Goal: Task Accomplishment & Management: Manage account settings

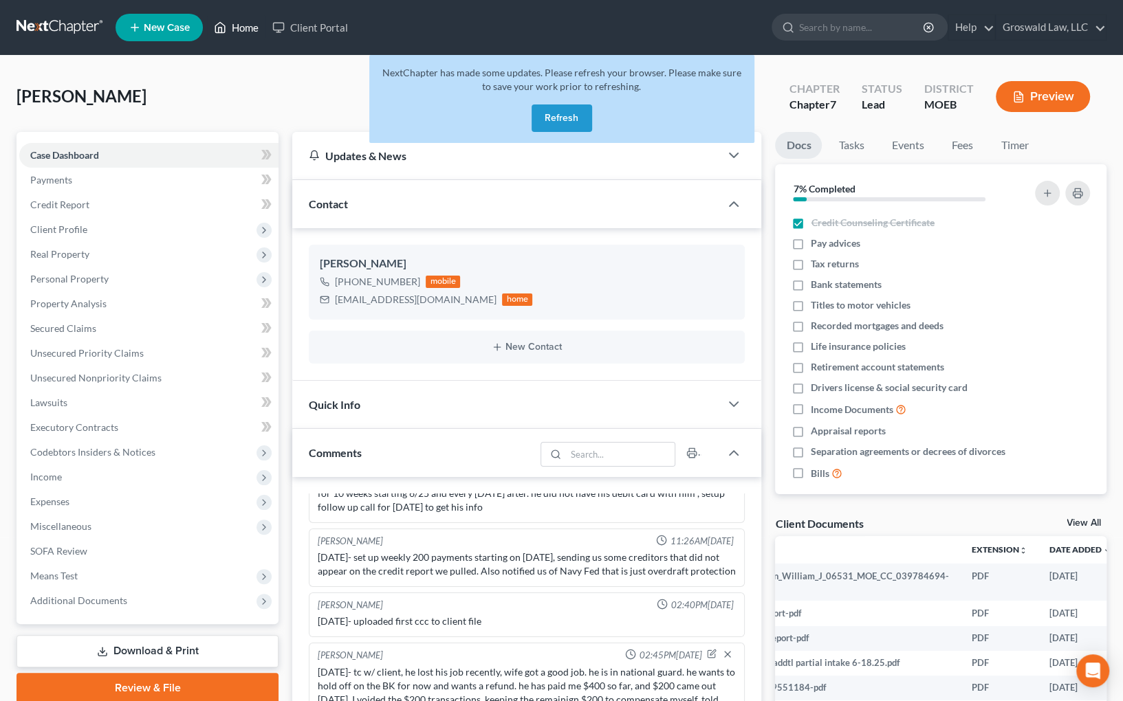
click at [212, 21] on link "Home" at bounding box center [236, 27] width 58 height 25
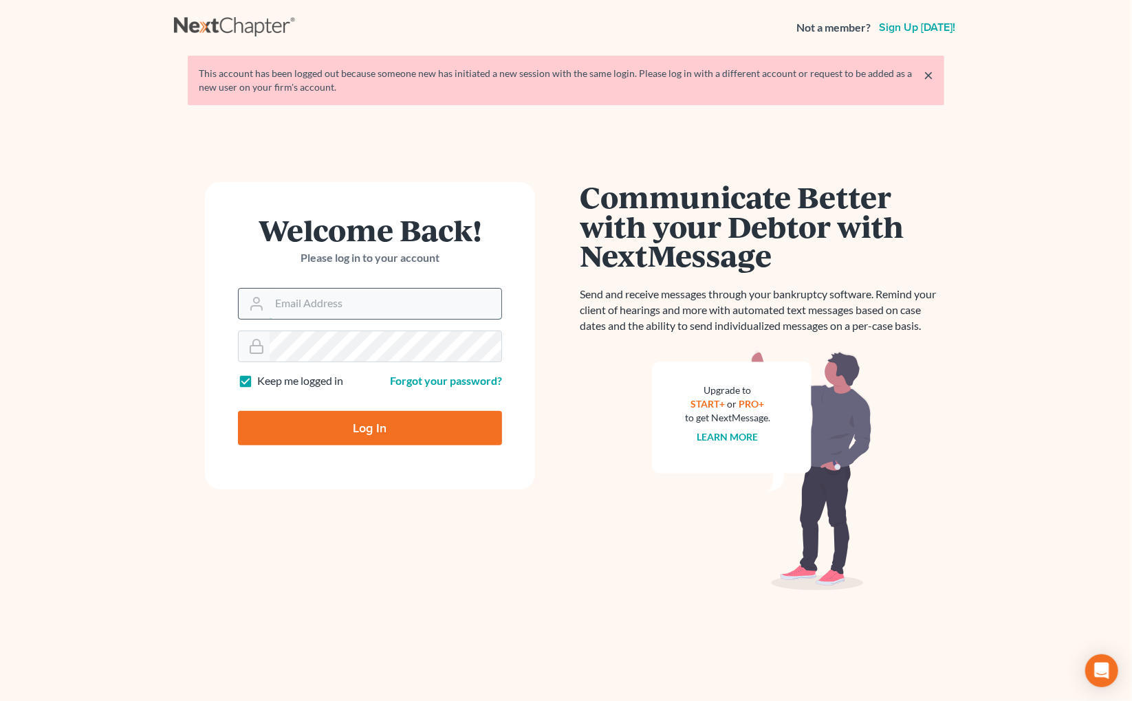
click at [314, 314] on input "Email Address" at bounding box center [386, 304] width 232 height 30
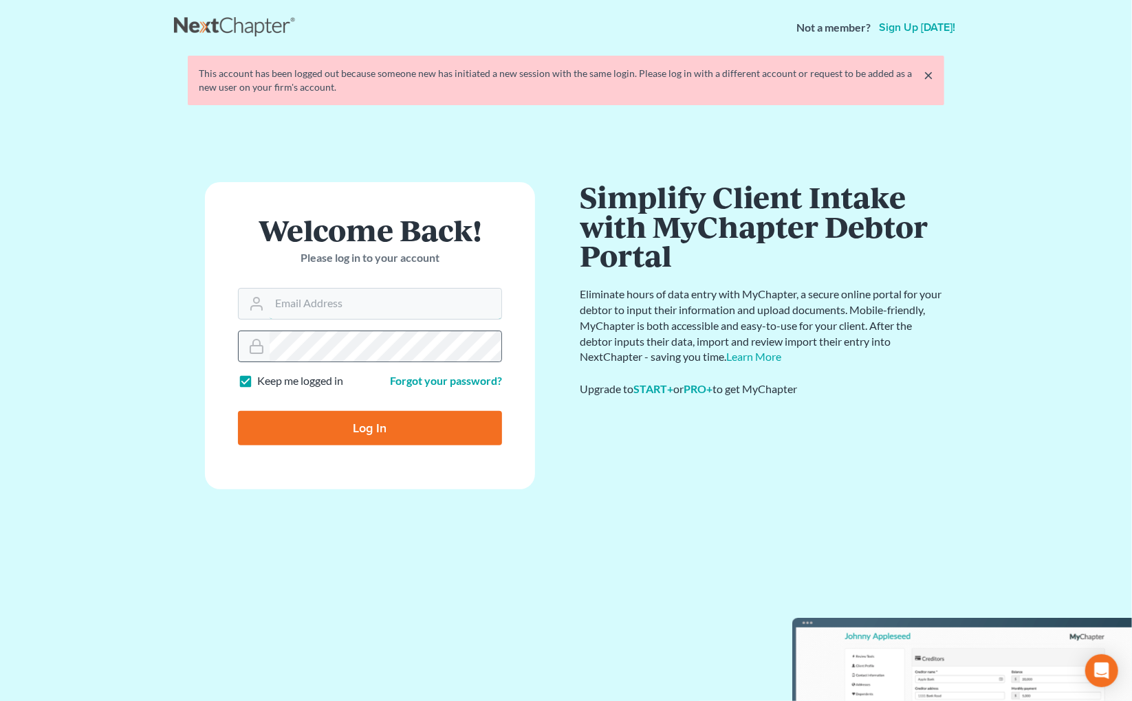
type input "[PERSON_NAME][EMAIL_ADDRESS][DOMAIN_NAME]"
click at [238, 411] on input "Log In" at bounding box center [370, 428] width 264 height 34
type input "Thinking..."
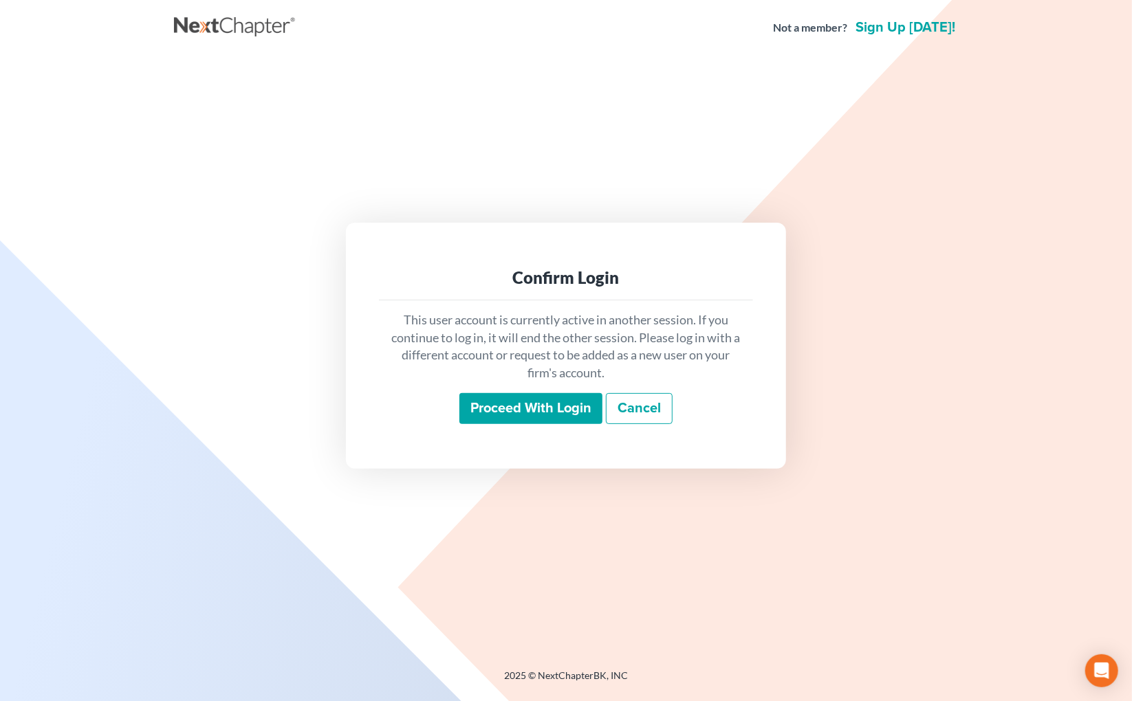
click at [512, 401] on input "Proceed with login" at bounding box center [530, 409] width 143 height 32
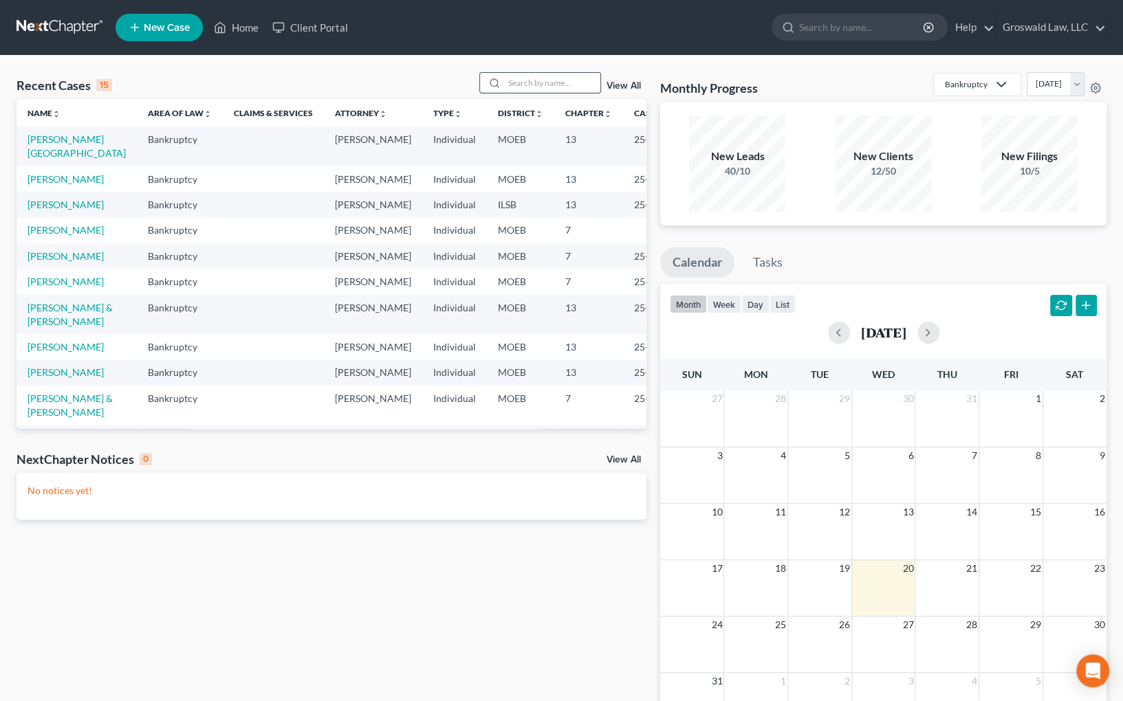
click at [555, 85] on input "search" at bounding box center [552, 83] width 96 height 20
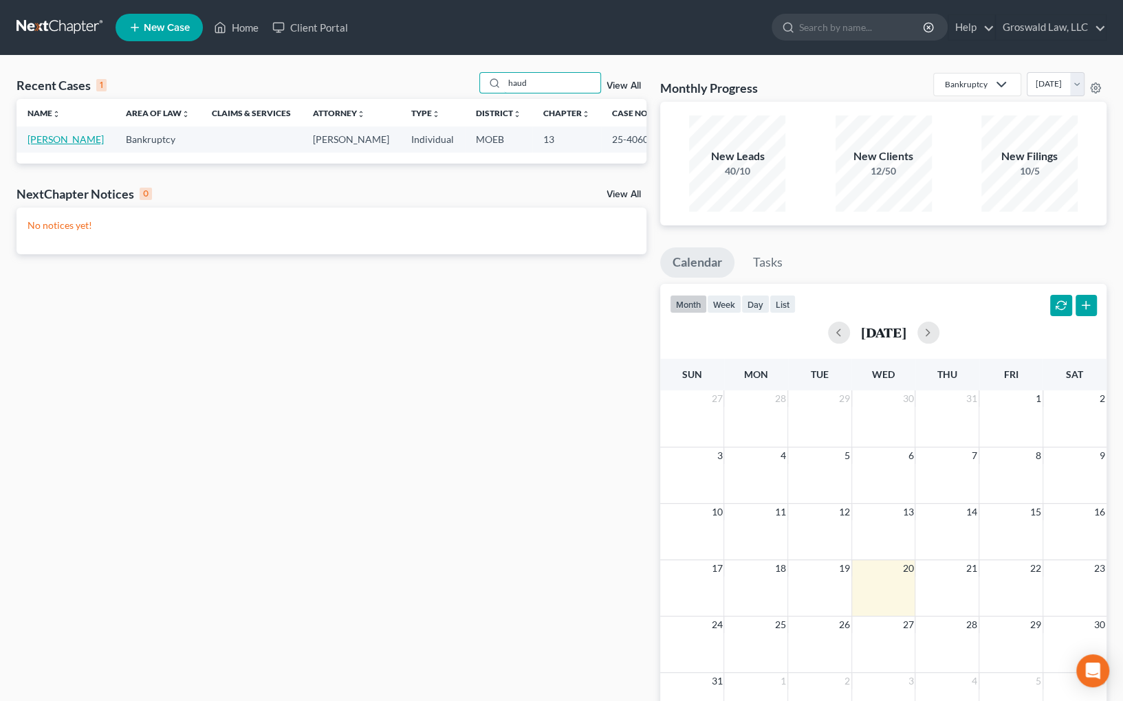
type input "haud"
click at [34, 135] on link "[PERSON_NAME]" at bounding box center [66, 139] width 76 height 12
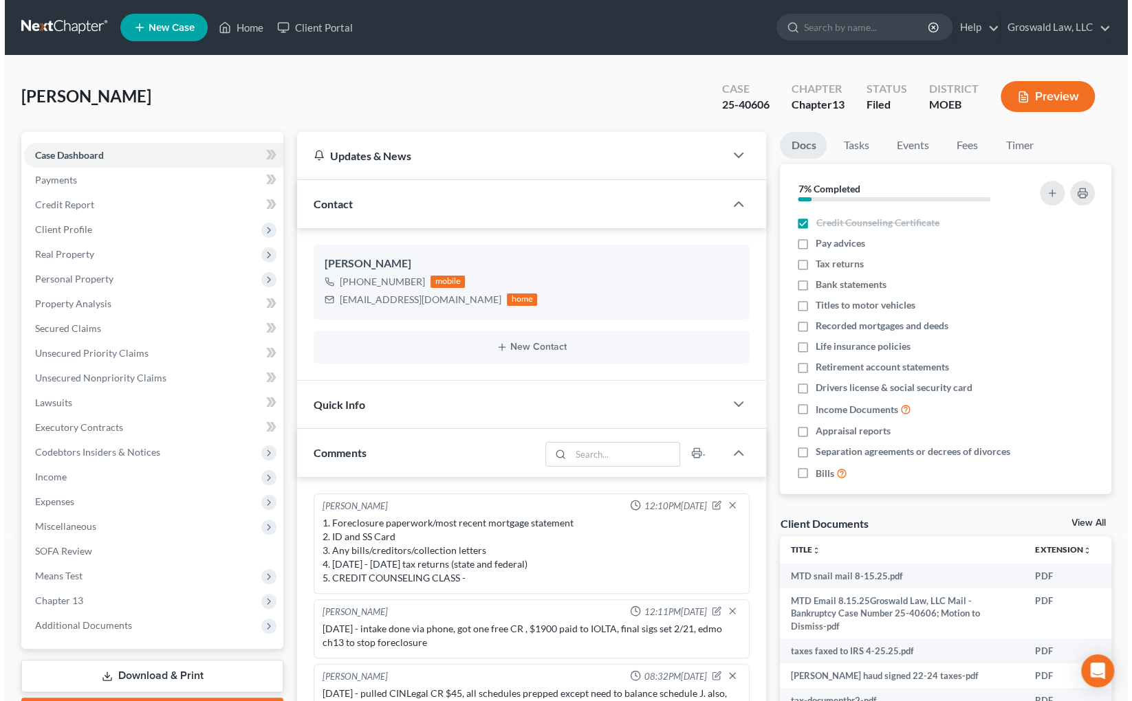
scroll to position [1461, 0]
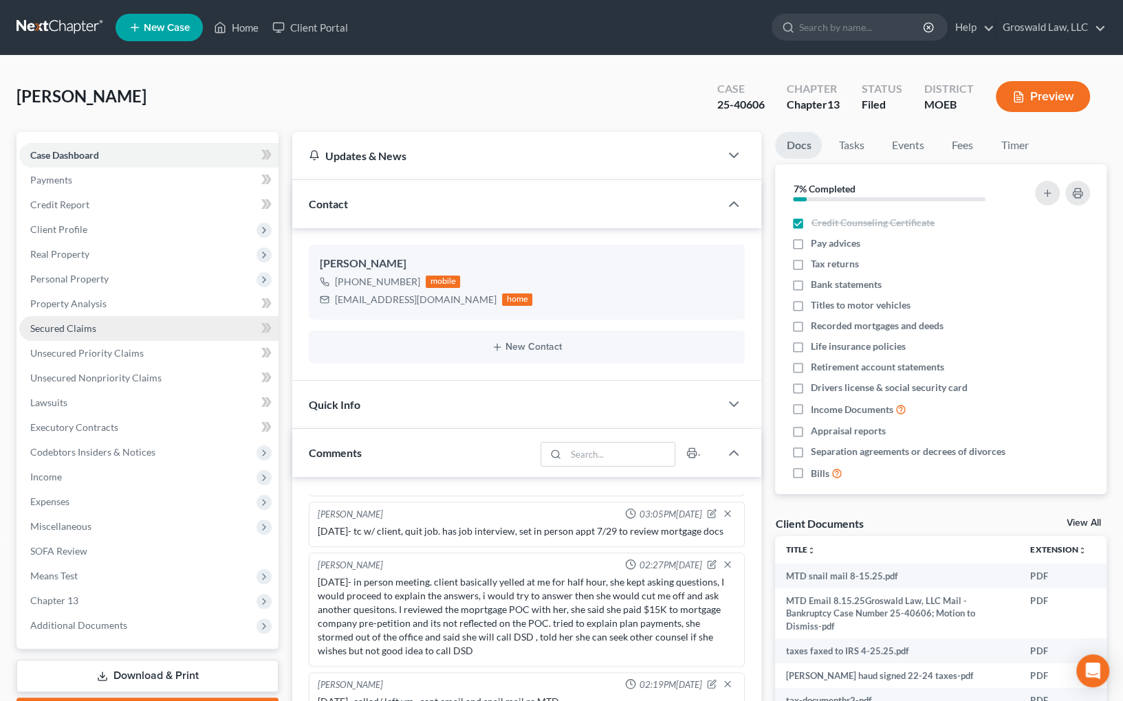
click at [75, 328] on span "Secured Claims" at bounding box center [63, 329] width 66 height 12
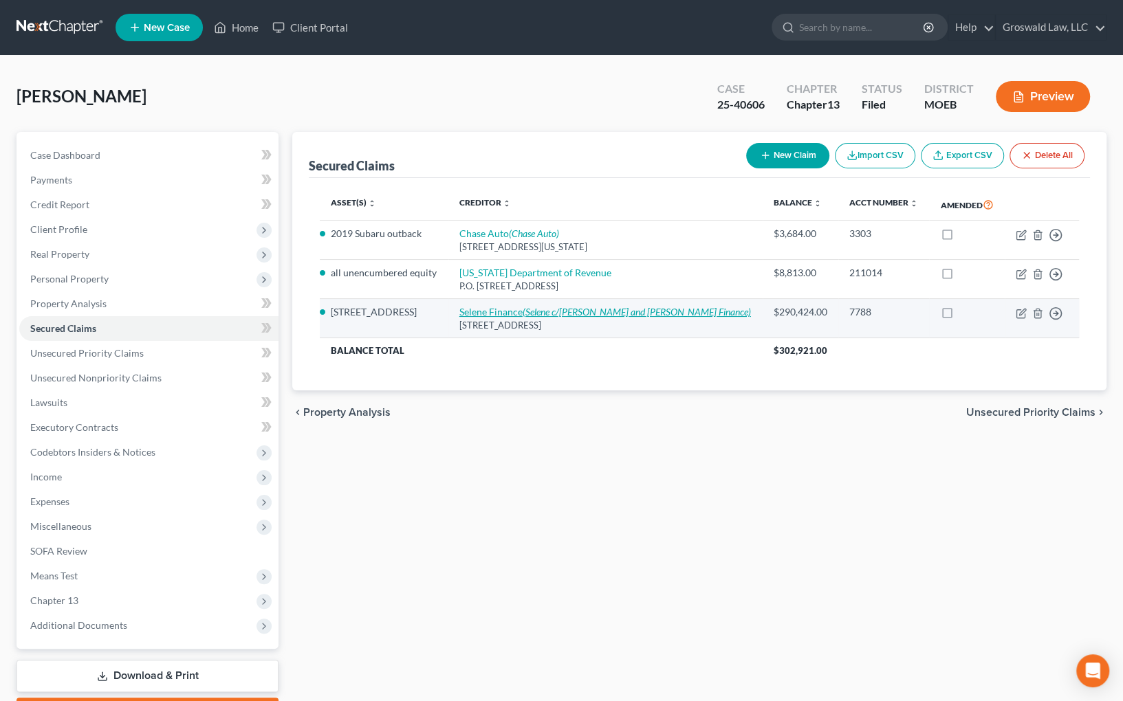
click at [499, 309] on link "Selene Finance (Selene c/[PERSON_NAME] and [PERSON_NAME] Finance)" at bounding box center [605, 312] width 292 height 12
select select "39"
select select "0"
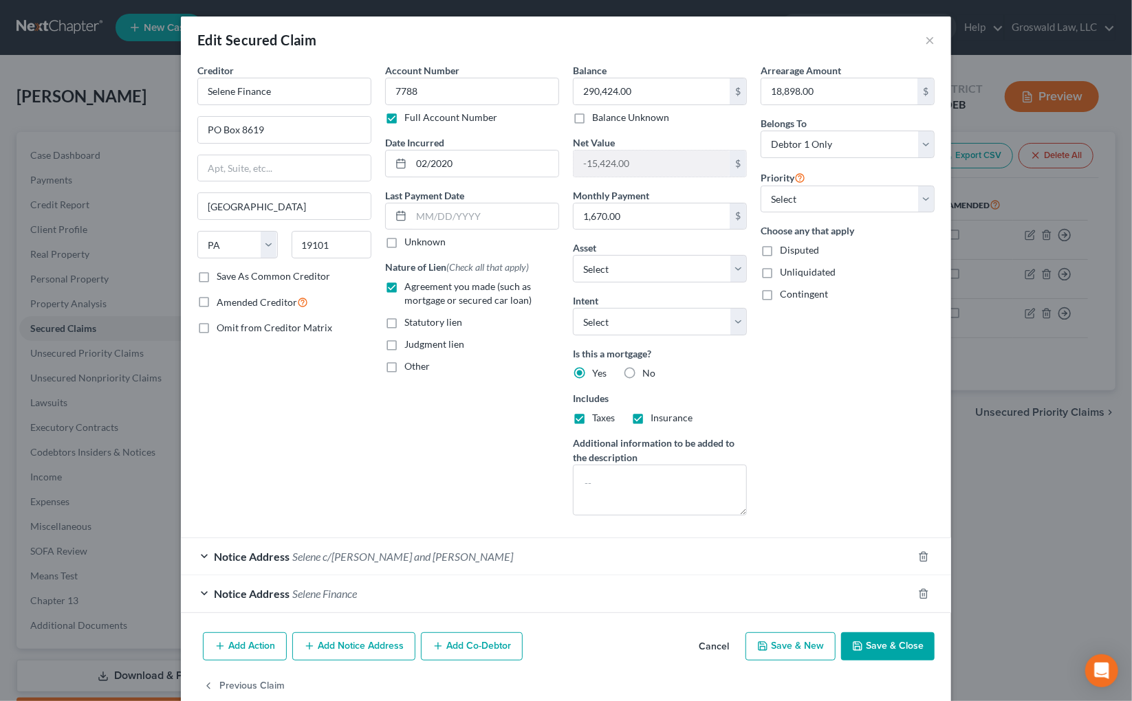
click at [315, 553] on span "Selene c/[PERSON_NAME] and [PERSON_NAME]" at bounding box center [402, 556] width 221 height 13
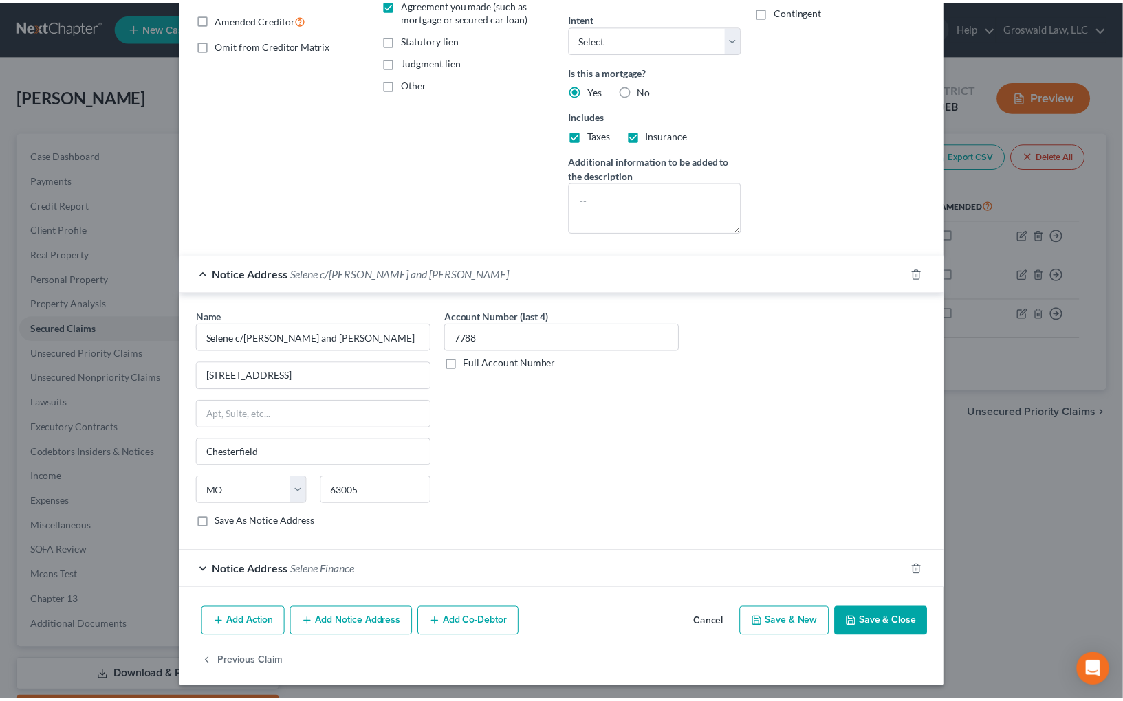
scroll to position [283, 0]
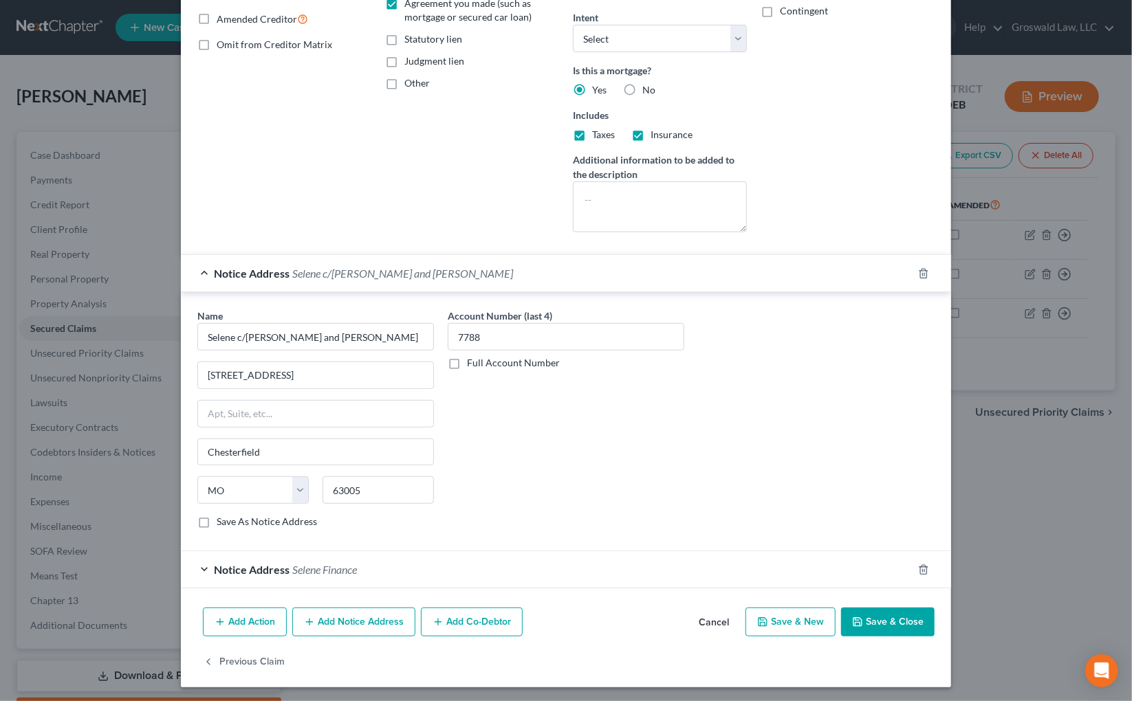
click at [719, 624] on button "Cancel" at bounding box center [714, 623] width 52 height 28
